Goal: Information Seeking & Learning: Learn about a topic

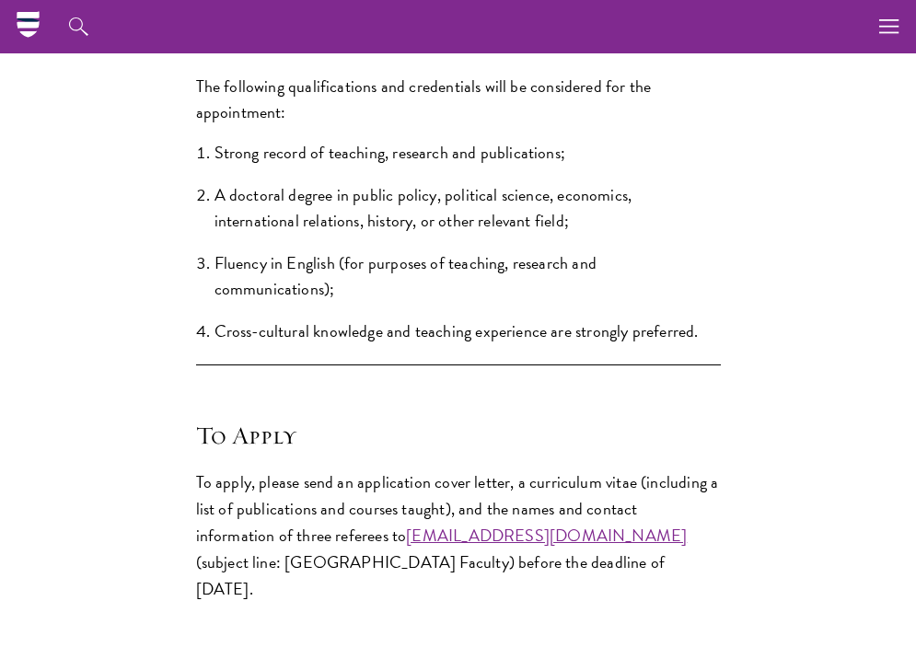
scroll to position [1912, 0]
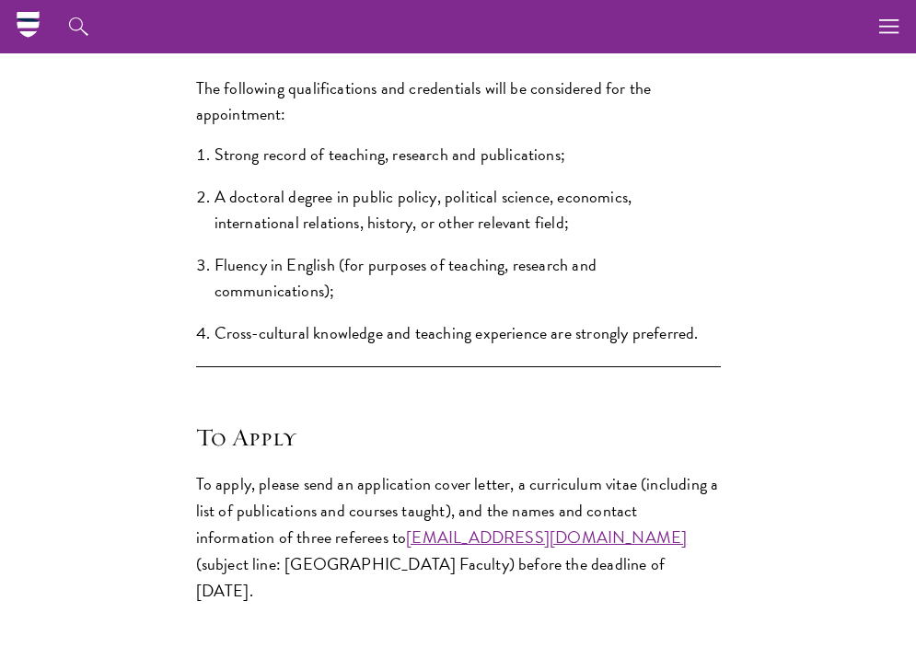
click at [267, 545] on p "To apply, please send an application cover letter, a curriculum vitae (includin…" at bounding box center [458, 538] width 525 height 134
copy p "referees"
click at [453, 360] on div "The following qualifications and credentials will be considered for the appoint…" at bounding box center [458, 231] width 525 height 321
click at [522, 283] on ol "Strong record of teaching, research and publications; A doctoral degree in publ…" at bounding box center [458, 244] width 525 height 204
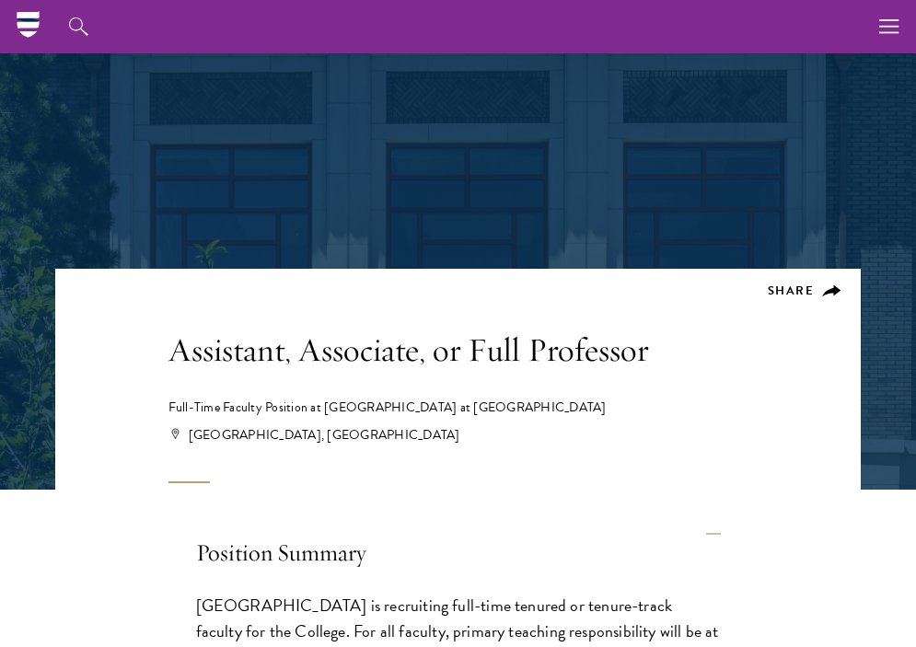
scroll to position [0, 0]
